Goal: Task Accomplishment & Management: Manage account settings

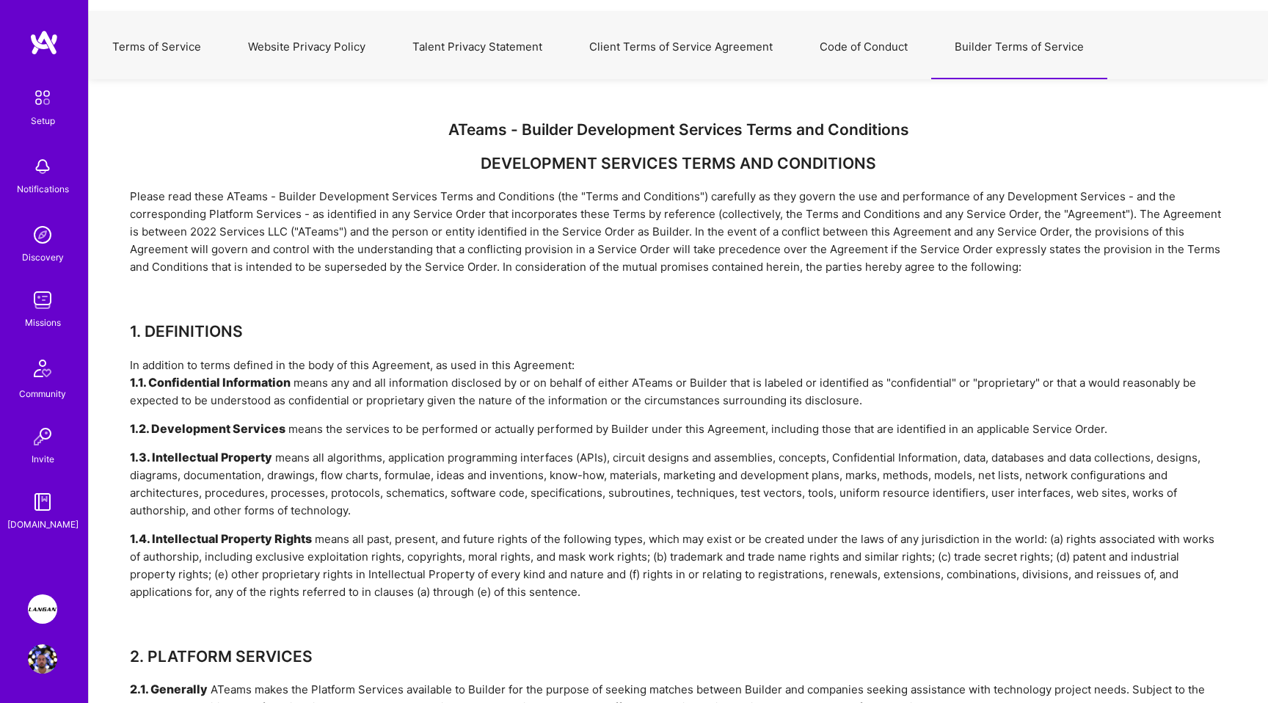
click at [56, 490] on img at bounding box center [42, 501] width 29 height 29
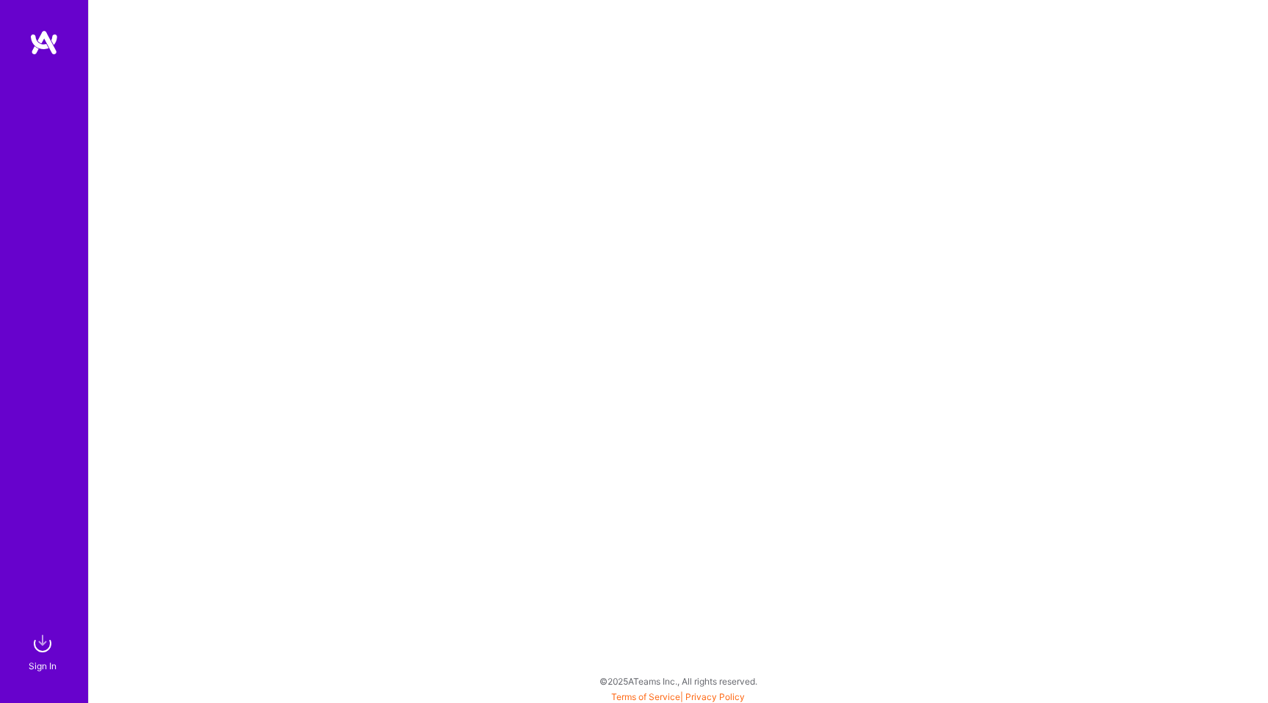
scroll to position [4, 0]
click at [36, 45] on img at bounding box center [43, 42] width 29 height 26
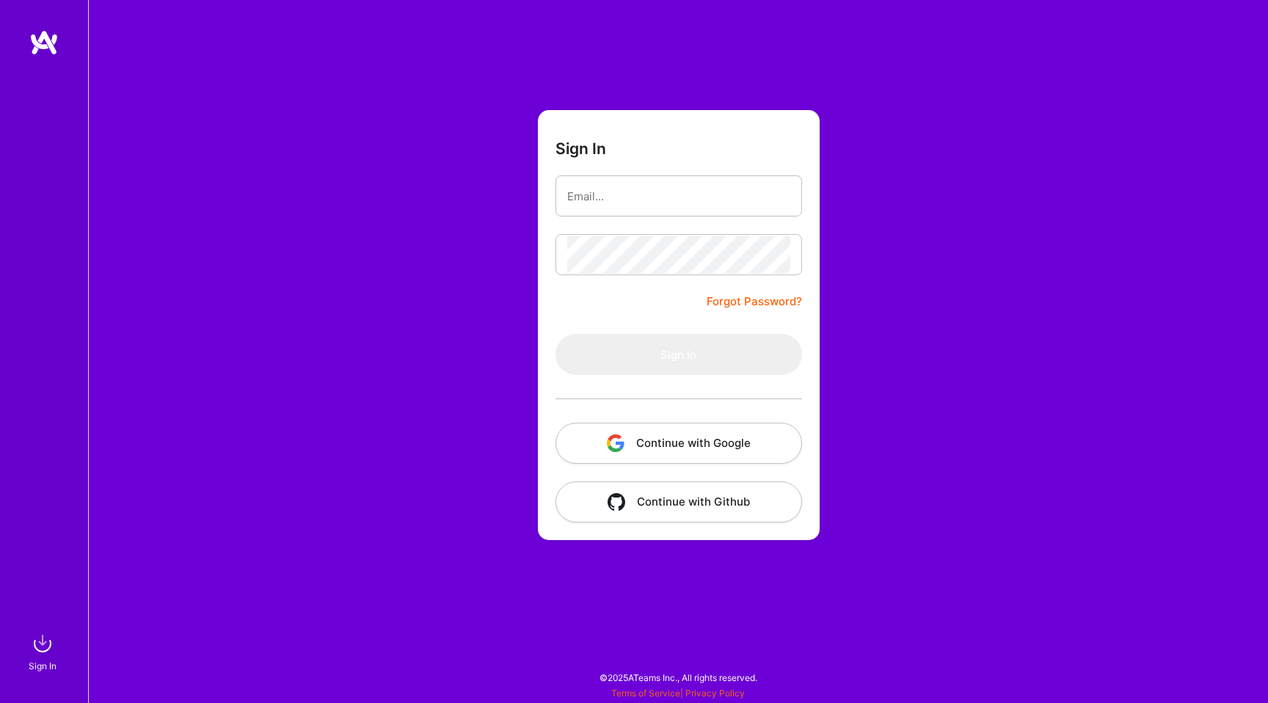
click at [680, 442] on button "Continue with Google" at bounding box center [678, 443] width 247 height 41
click at [662, 439] on button "Continue with Google" at bounding box center [678, 443] width 247 height 41
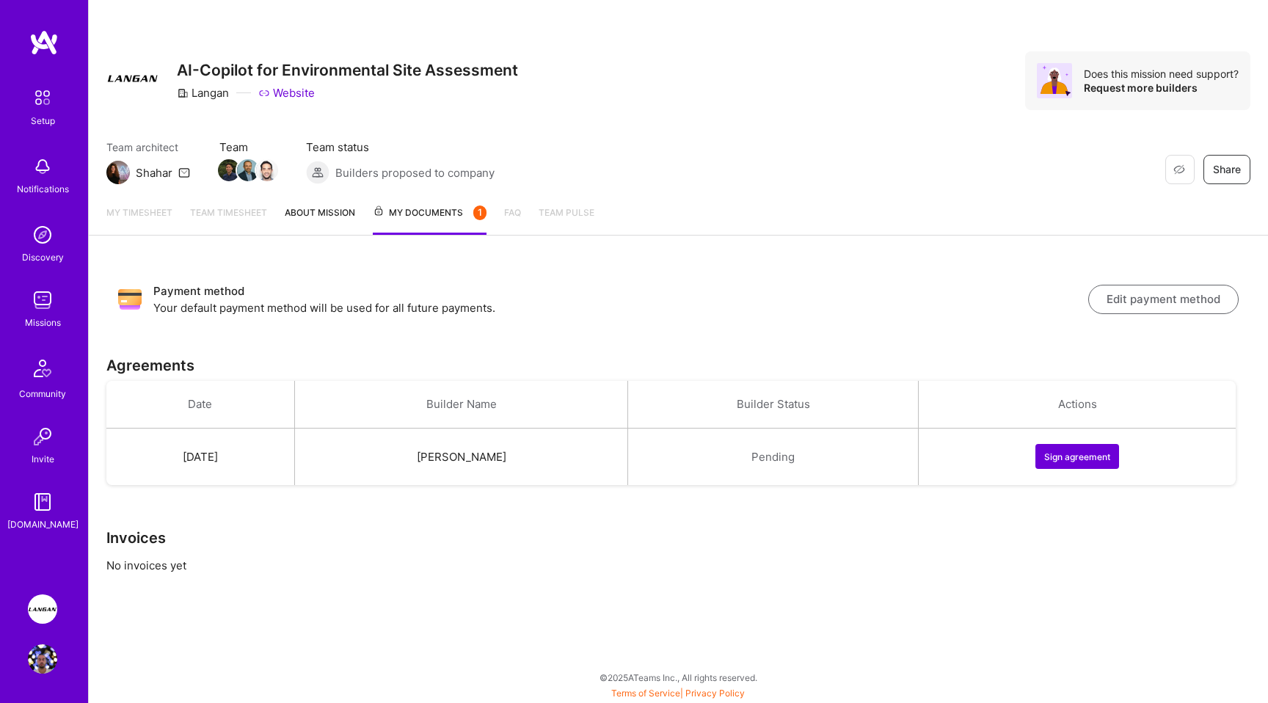
click at [500, 229] on div "My timesheet Team timesheet About Mission My Documents 1 FAQ Team Pulse" at bounding box center [678, 214] width 1179 height 43
click at [210, 212] on link "Team timesheet" at bounding box center [228, 220] width 77 height 30
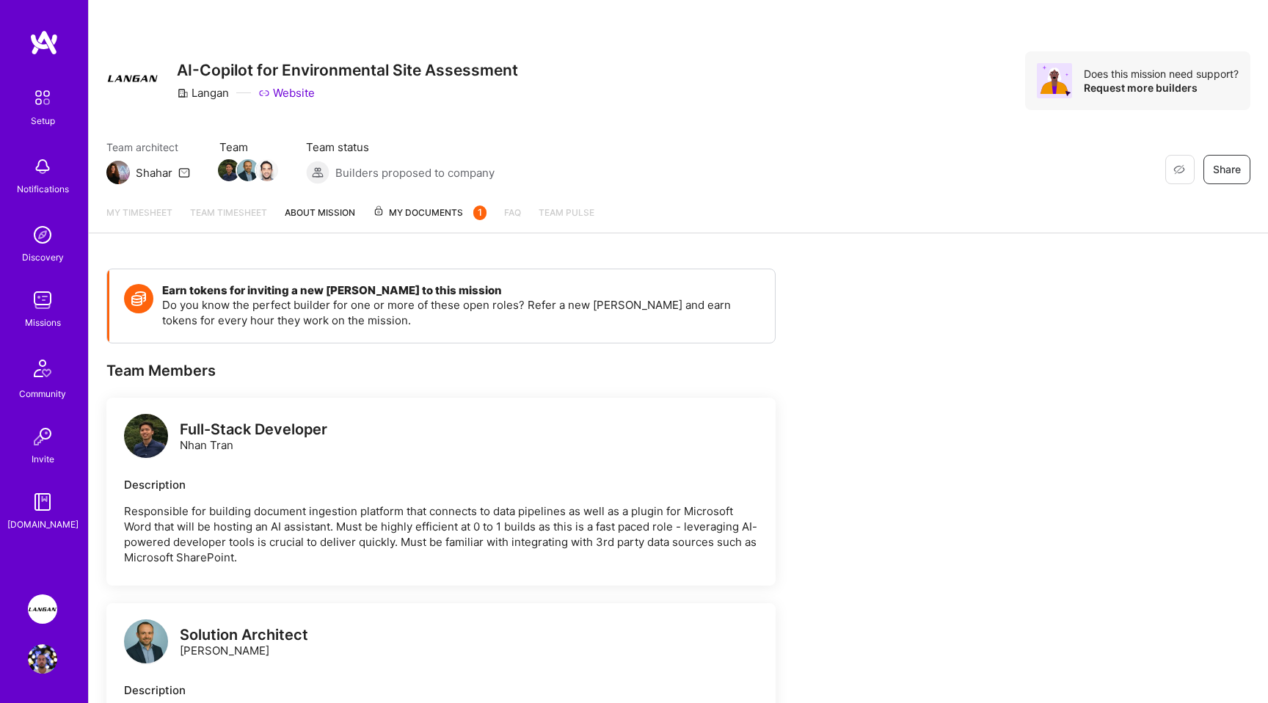
click at [209, 208] on link "Team timesheet" at bounding box center [228, 219] width 77 height 28
